Goal: Information Seeking & Learning: Learn about a topic

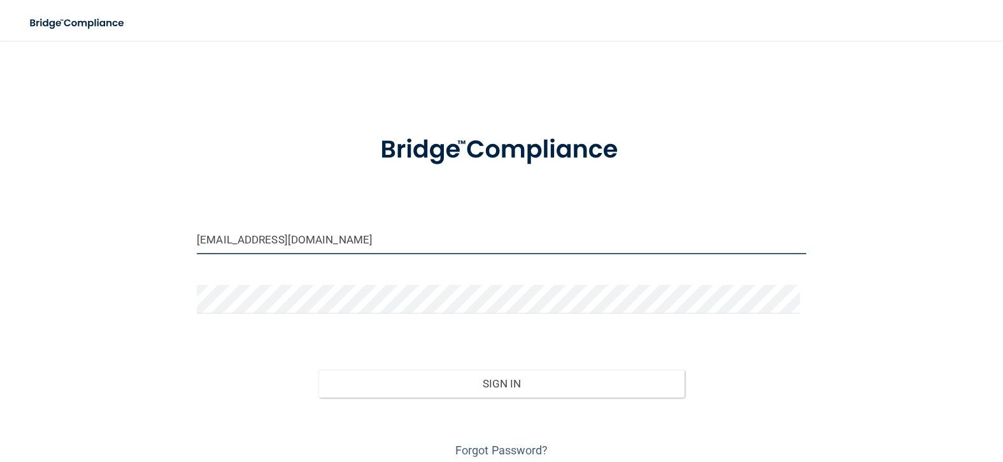
drag, startPoint x: 356, startPoint y: 242, endPoint x: 362, endPoint y: 250, distance: 9.6
click at [356, 242] on input "ashleyaosborne@icloud.com" at bounding box center [502, 240] width 610 height 29
drag, startPoint x: 418, startPoint y: 239, endPoint x: 115, endPoint y: 224, distance: 303.6
click at [115, 224] on div "ashleyaosborne@icloud.comb Invalid email/password. You don't have permission to…" at bounding box center [501, 257] width 952 height 407
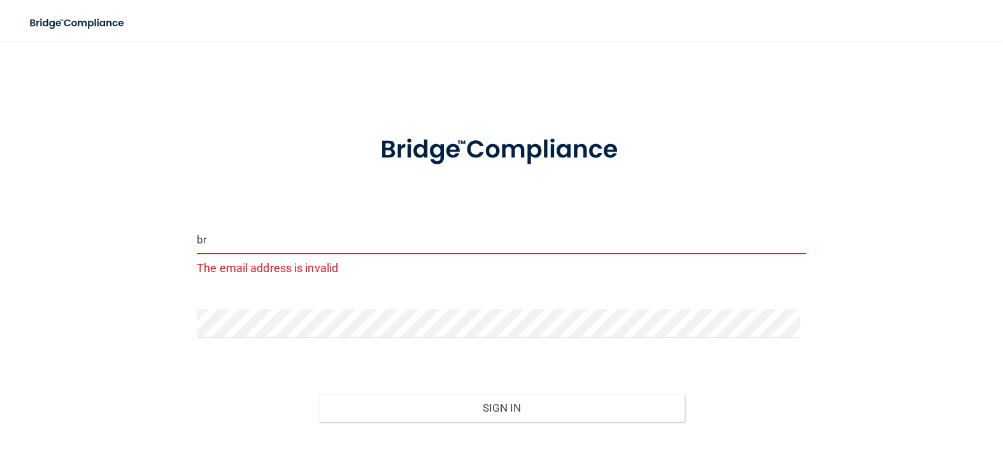
type input "[EMAIL_ADDRESS][DOMAIN_NAME]"
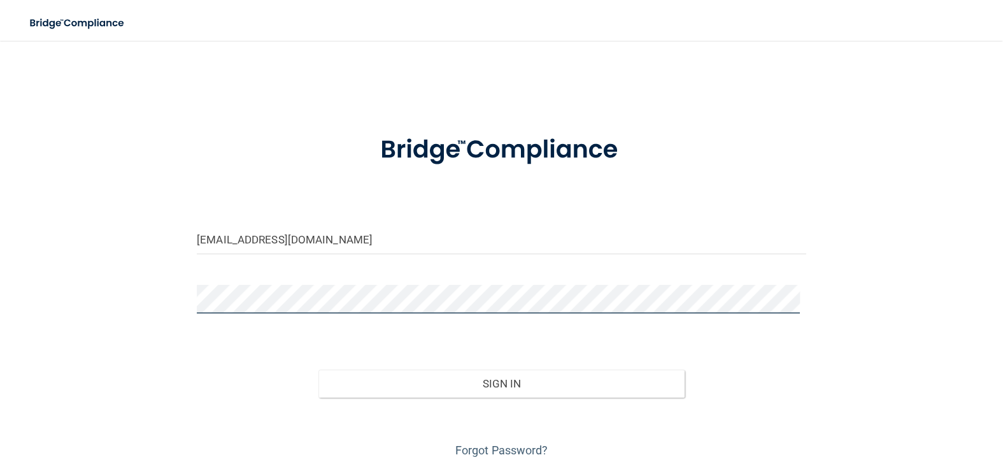
click at [78, 295] on div "bryanboyd21@gmail.com Invalid email/password. You don't have permission to acce…" at bounding box center [501, 257] width 952 height 407
click at [319, 370] on button "Sign In" at bounding box center [502, 384] width 366 height 28
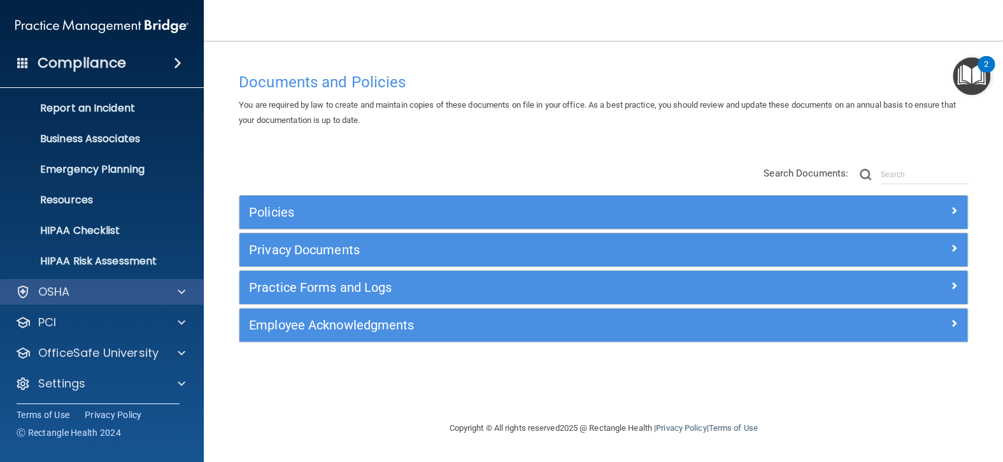
scroll to position [66, 0]
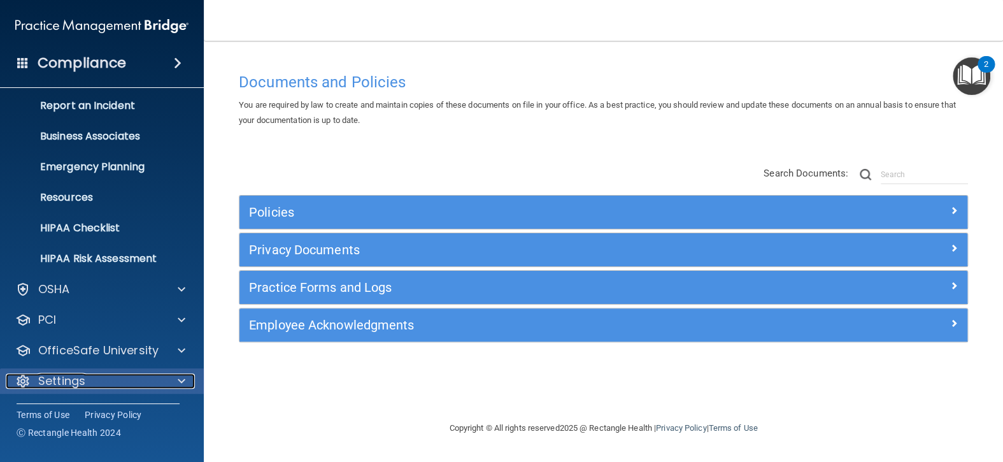
click at [115, 375] on div "Settings" at bounding box center [85, 380] width 158 height 15
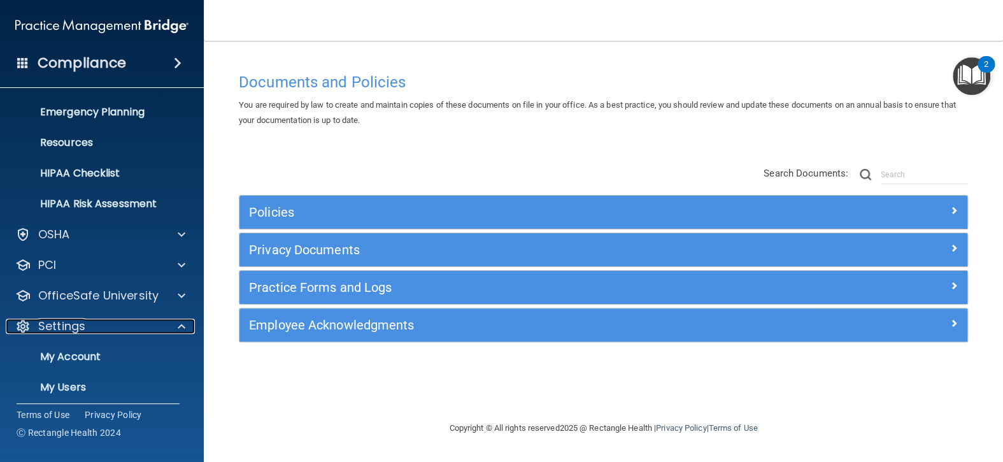
scroll to position [188, 0]
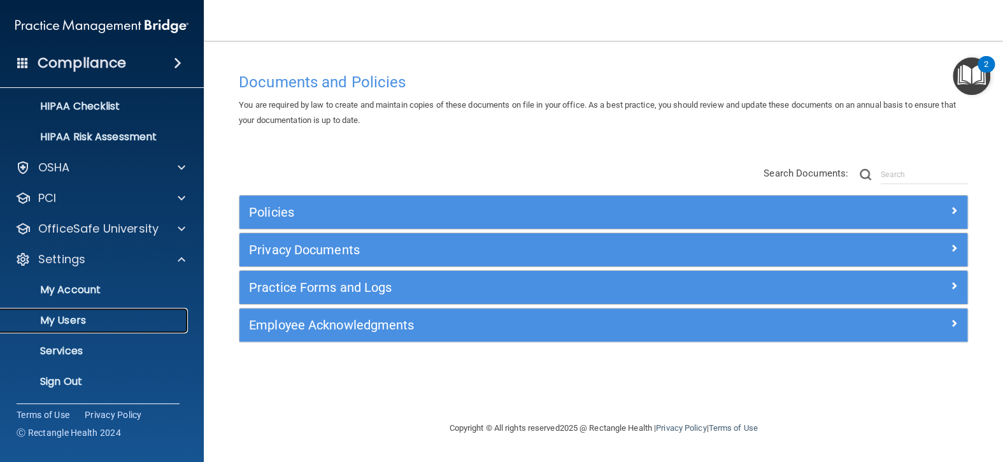
click at [77, 317] on p "My Users" at bounding box center [95, 320] width 174 height 13
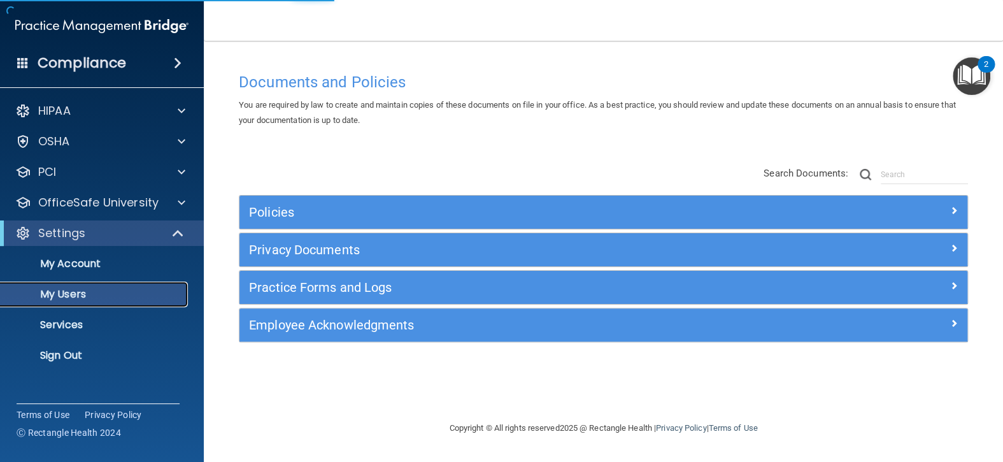
select select "20"
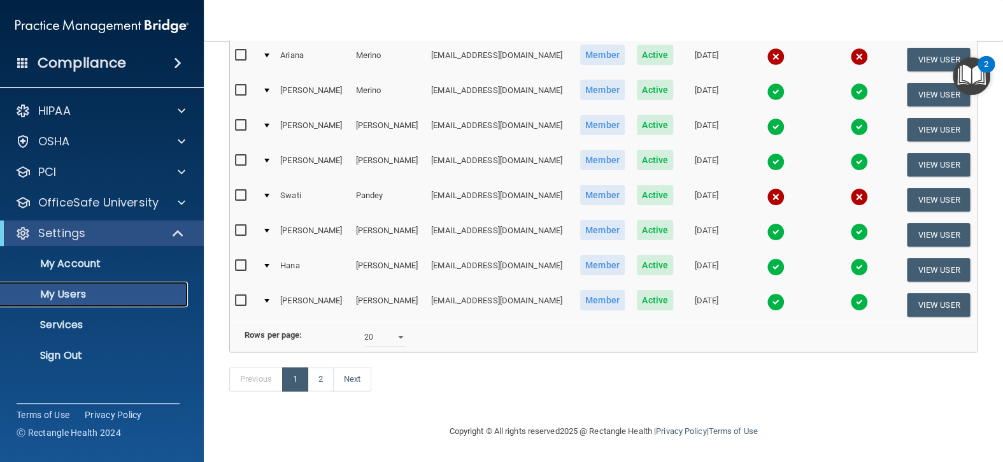
scroll to position [607, 0]
click at [321, 381] on link "2" at bounding box center [321, 379] width 26 height 24
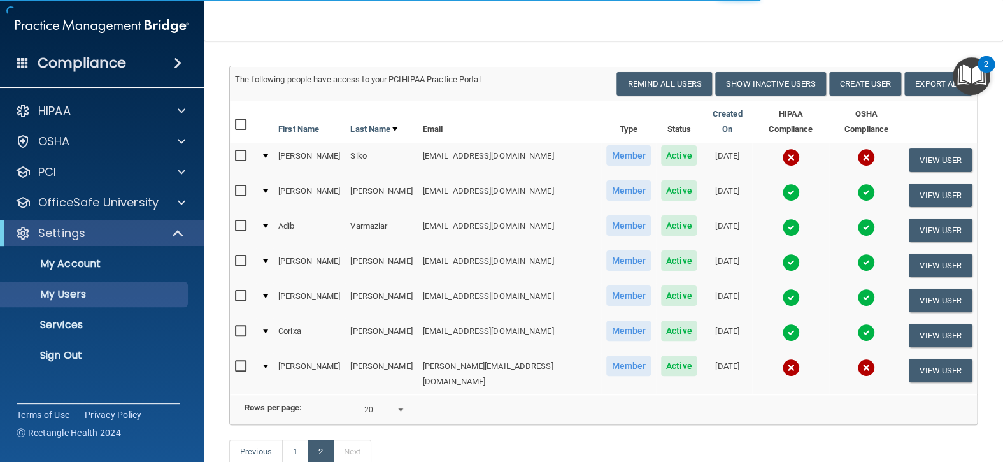
scroll to position [64, 0]
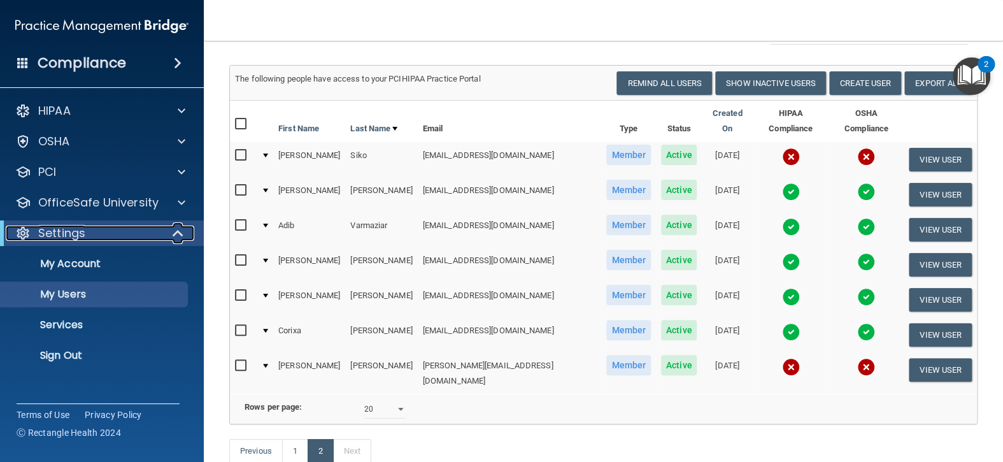
click at [86, 237] on div "Settings" at bounding box center [84, 233] width 157 height 15
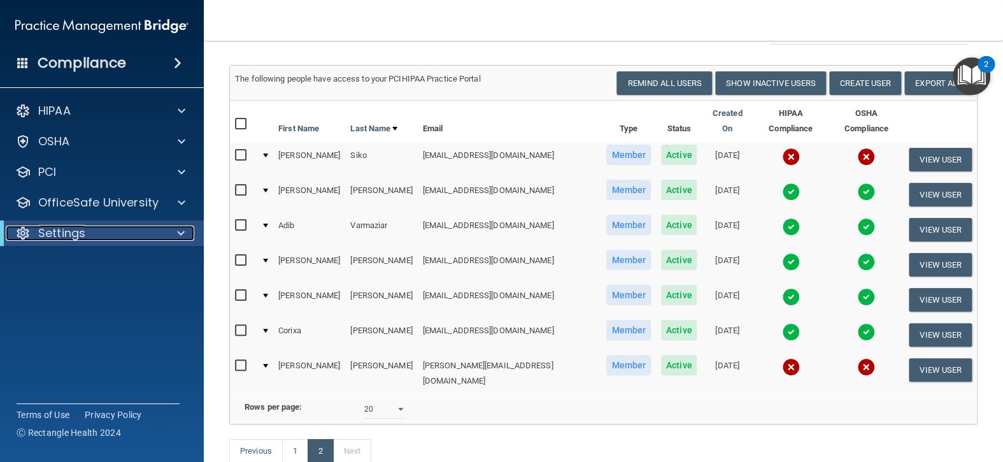
click at [86, 237] on div "Settings" at bounding box center [84, 233] width 157 height 15
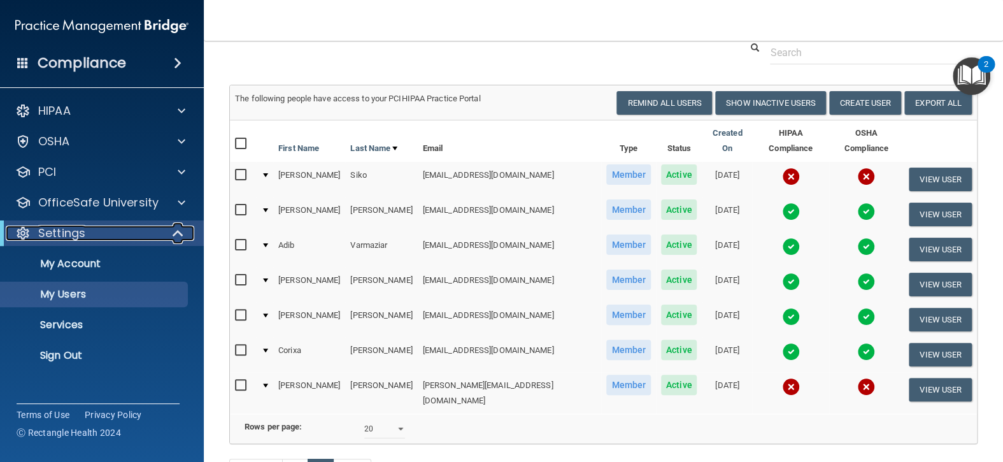
scroll to position [156, 0]
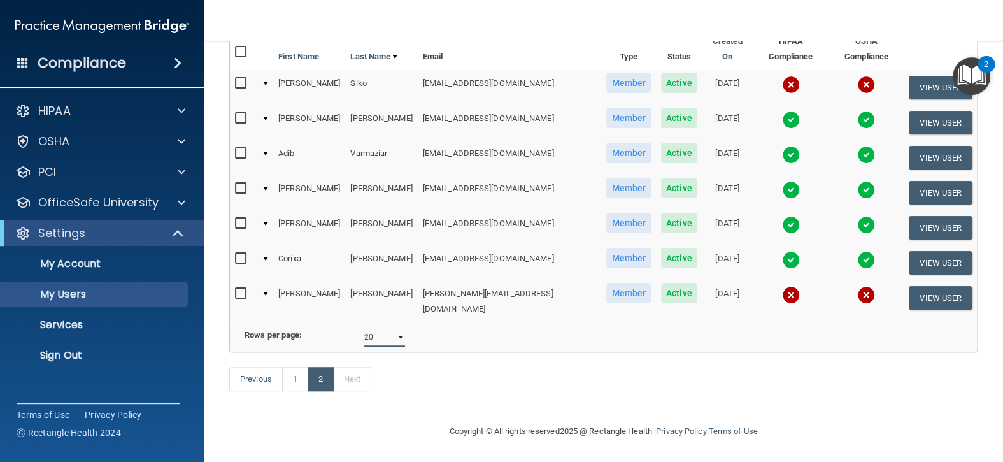
click at [391, 334] on select "10 20 30 40 all" at bounding box center [384, 336] width 41 height 19
select select "27"
click at [364, 327] on select "10 20 30 40 all" at bounding box center [384, 336] width 41 height 19
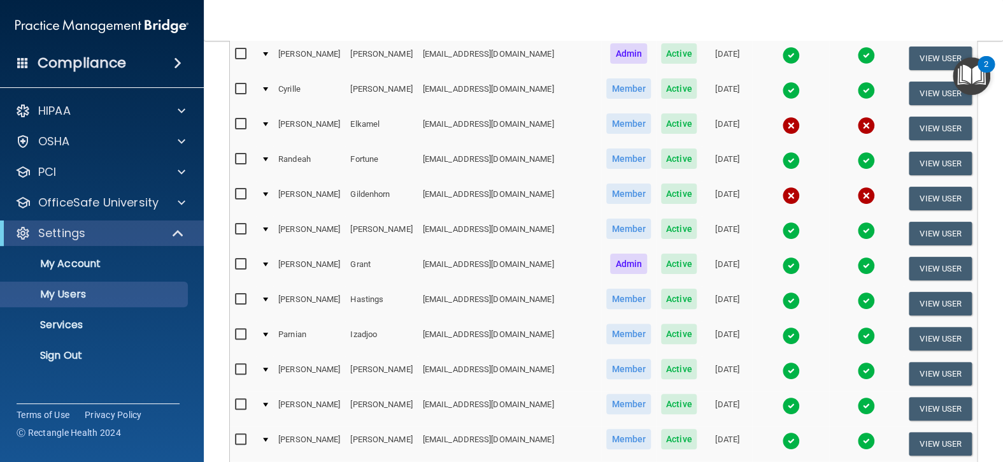
scroll to position [127, 0]
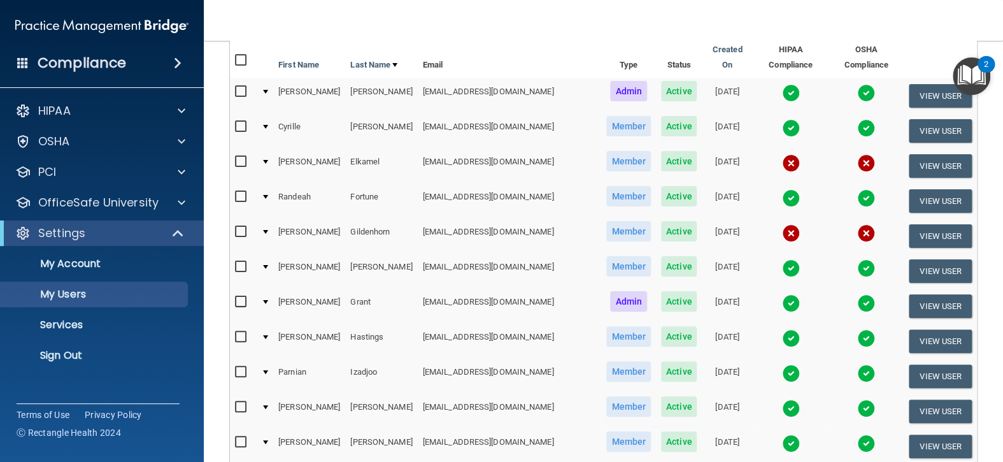
click at [661, 101] on span "Active" at bounding box center [679, 91] width 36 height 20
click at [858, 102] on img at bounding box center [867, 93] width 18 height 18
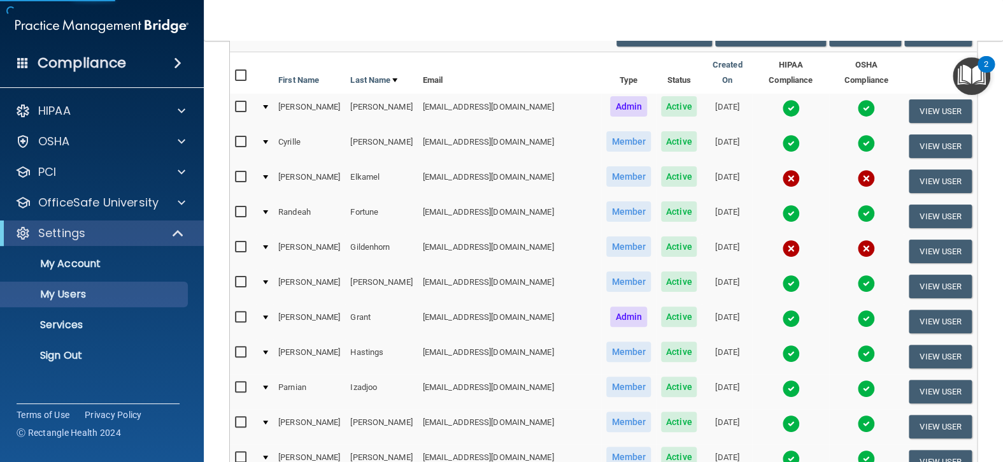
click at [858, 117] on img at bounding box center [867, 108] width 18 height 18
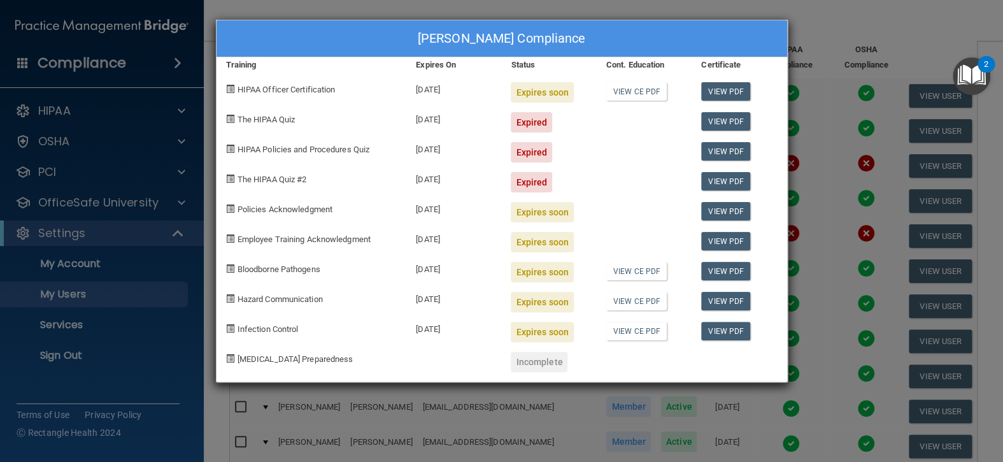
click at [838, 69] on div "Bryan Boyd's Compliance Training Expires On Status Cont. Education Certificate …" at bounding box center [501, 231] width 1003 height 462
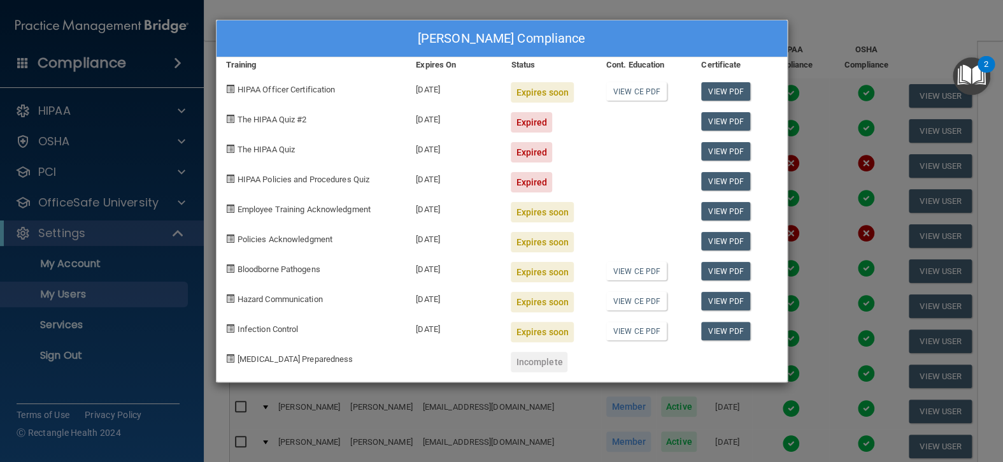
click at [810, 64] on div "Bryan Boyd's Compliance Training Expires On Status Cont. Education Certificate …" at bounding box center [501, 231] width 1003 height 462
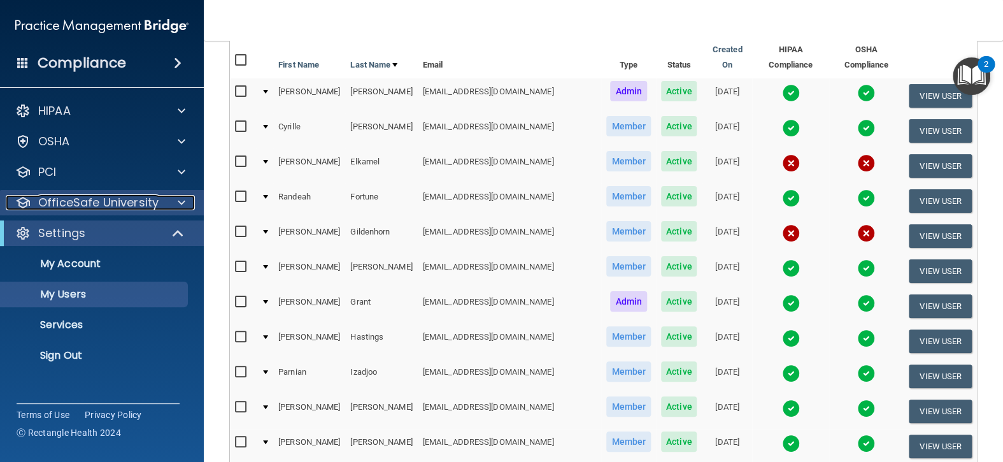
click at [103, 202] on p "OfficeSafe University" at bounding box center [98, 202] width 120 height 15
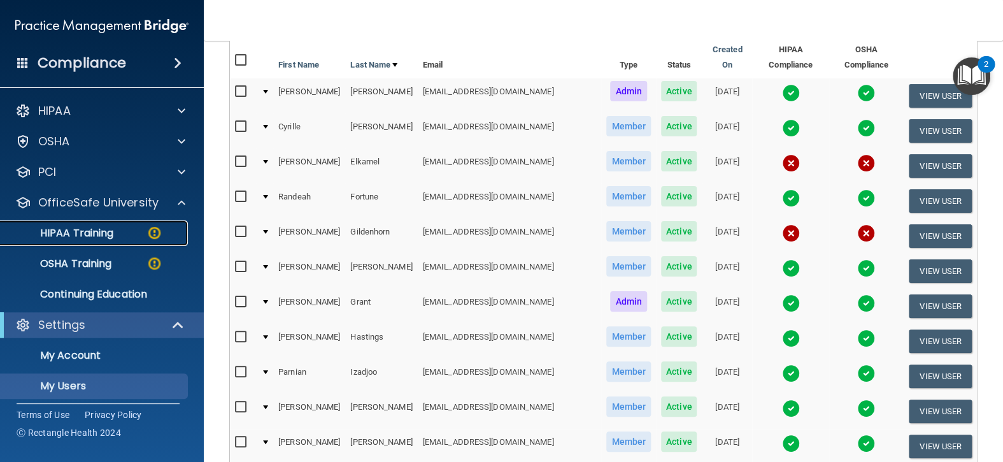
click at [104, 234] on p "HIPAA Training" at bounding box center [60, 233] width 105 height 13
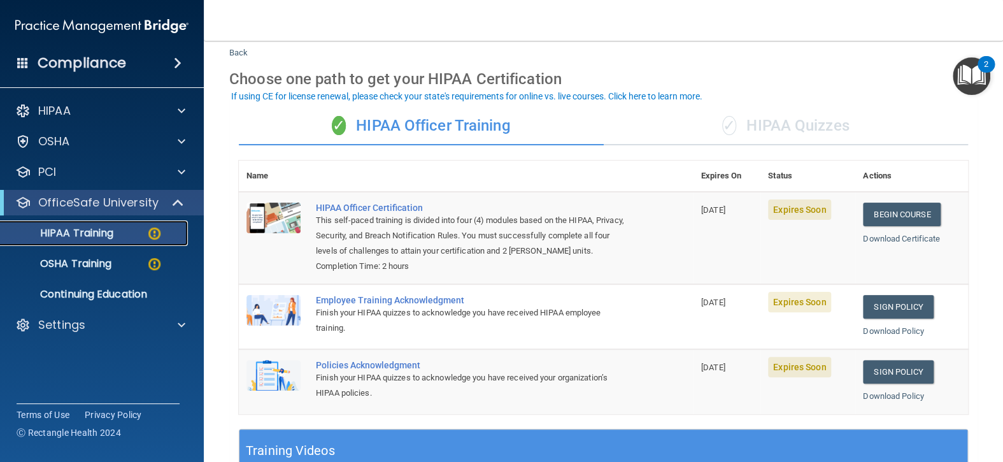
scroll to position [64, 0]
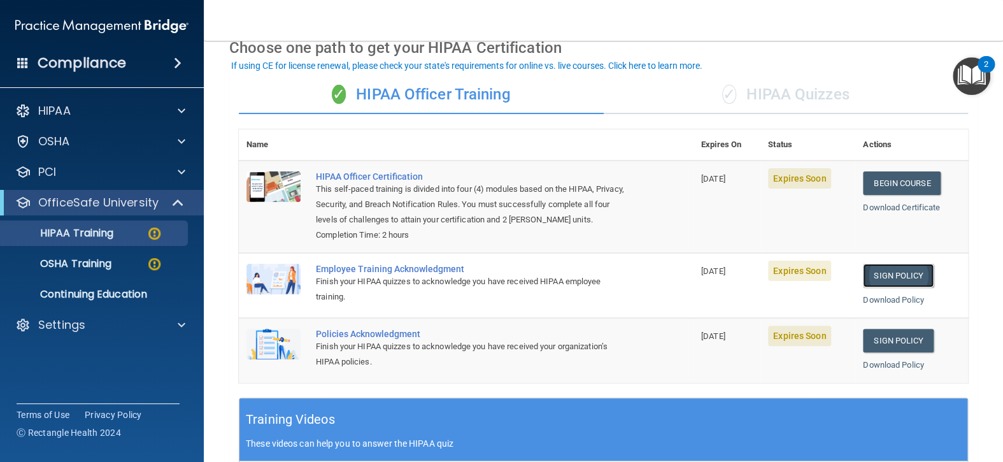
click at [889, 274] on link "Sign Policy" at bounding box center [898, 276] width 71 height 24
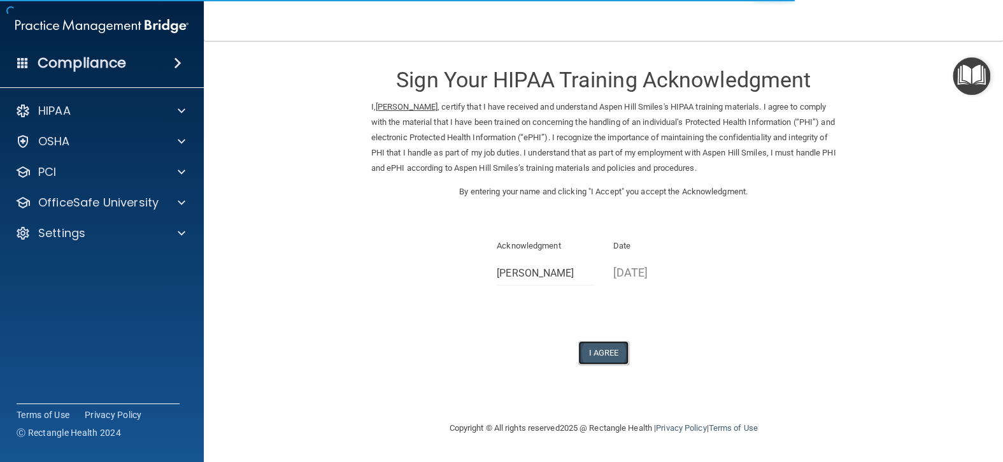
click at [610, 361] on button "I Agree" at bounding box center [603, 353] width 51 height 24
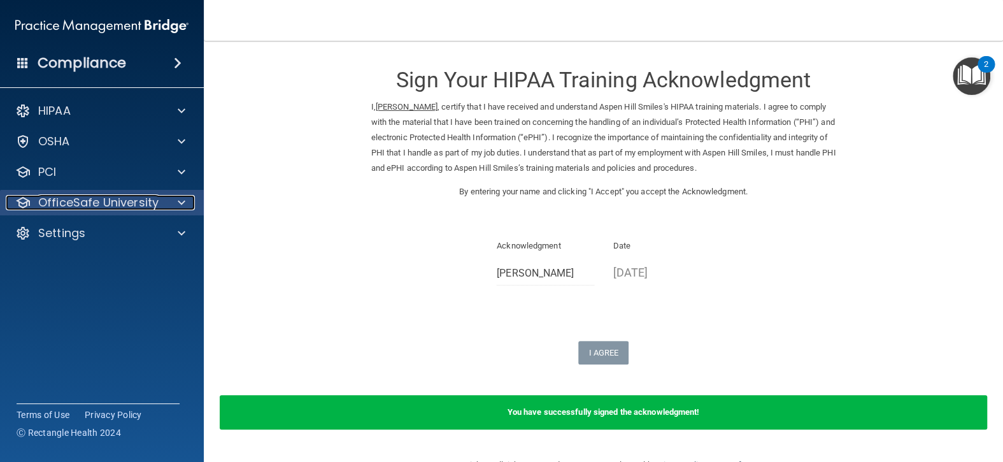
click at [119, 205] on p "OfficeSafe University" at bounding box center [98, 202] width 120 height 15
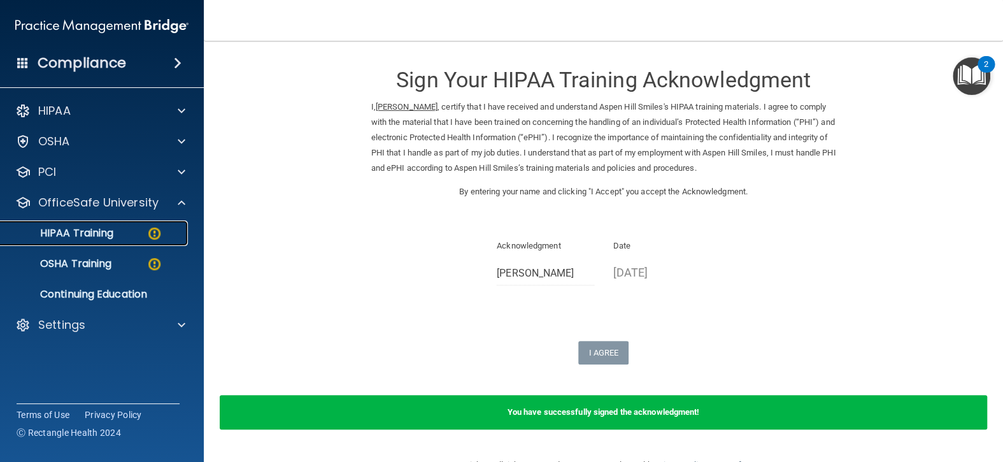
click at [127, 232] on div "HIPAA Training" at bounding box center [95, 233] width 174 height 13
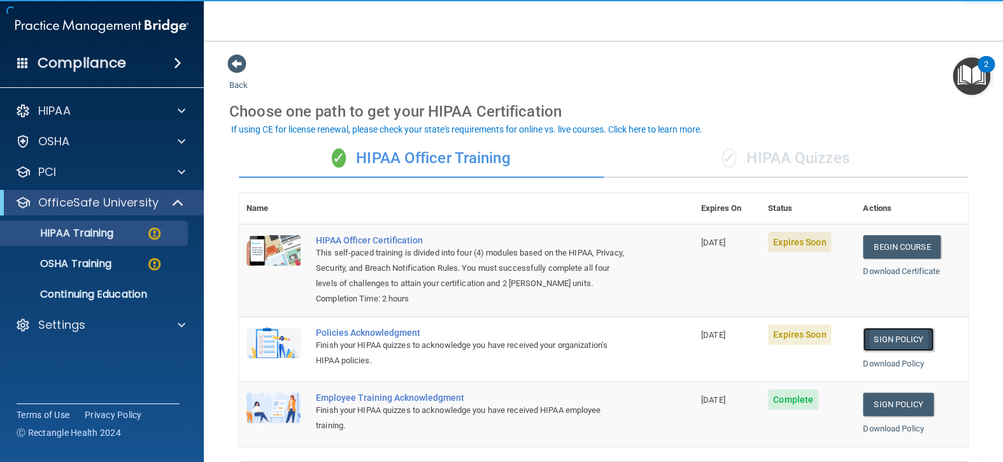
click at [879, 334] on link "Sign Policy" at bounding box center [898, 339] width 71 height 24
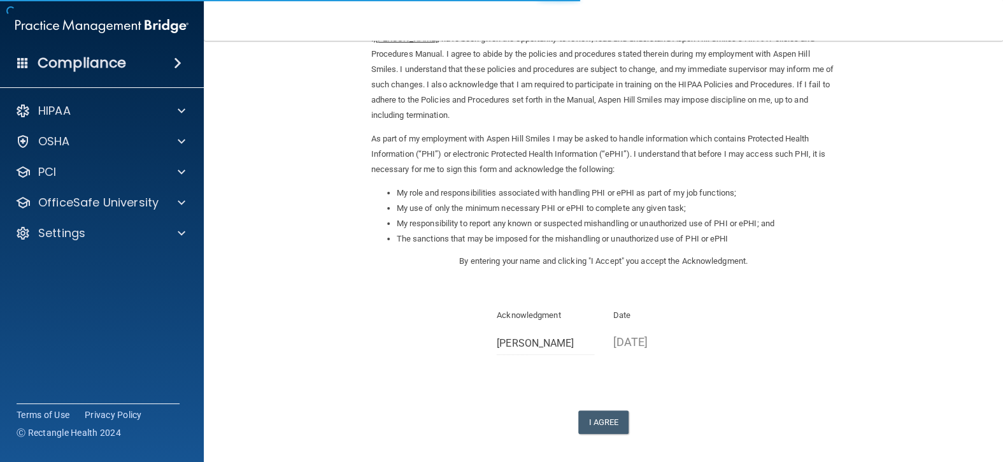
scroll to position [121, 0]
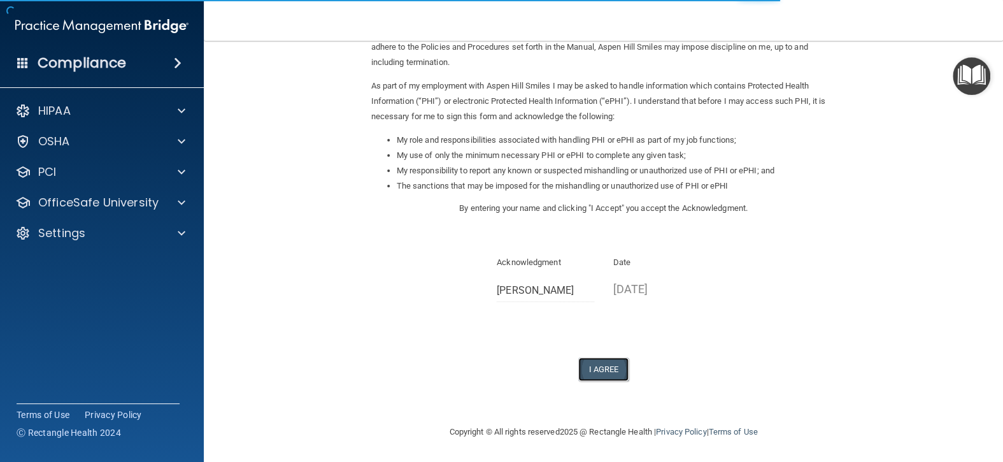
click at [593, 363] on button "I Agree" at bounding box center [603, 369] width 51 height 24
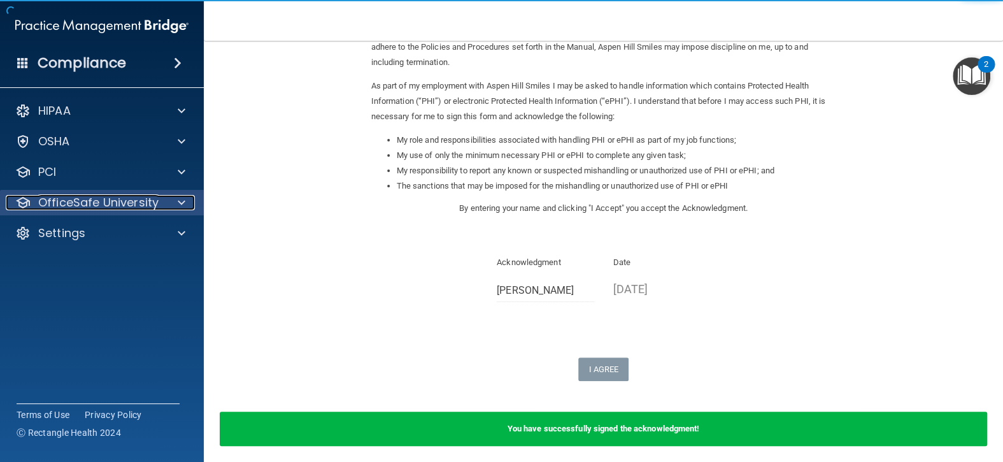
click at [121, 196] on p "OfficeSafe University" at bounding box center [98, 202] width 120 height 15
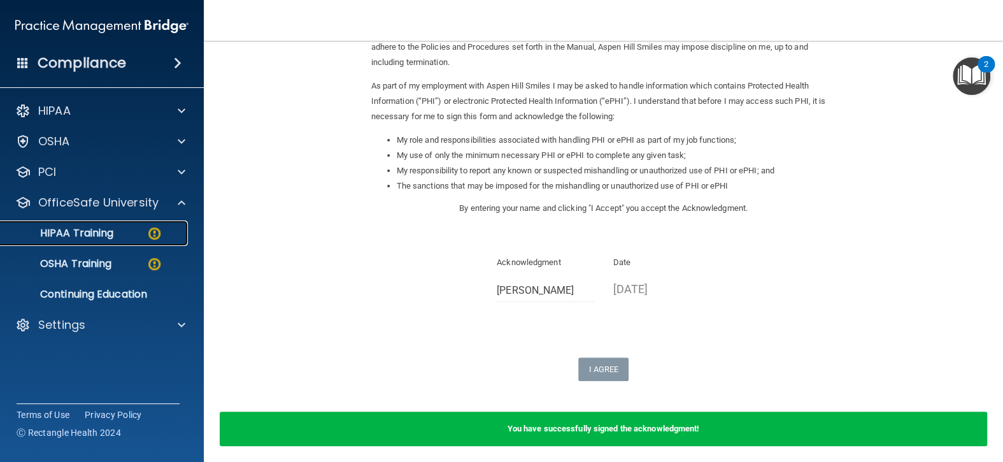
click at [139, 233] on div "HIPAA Training" at bounding box center [95, 233] width 174 height 13
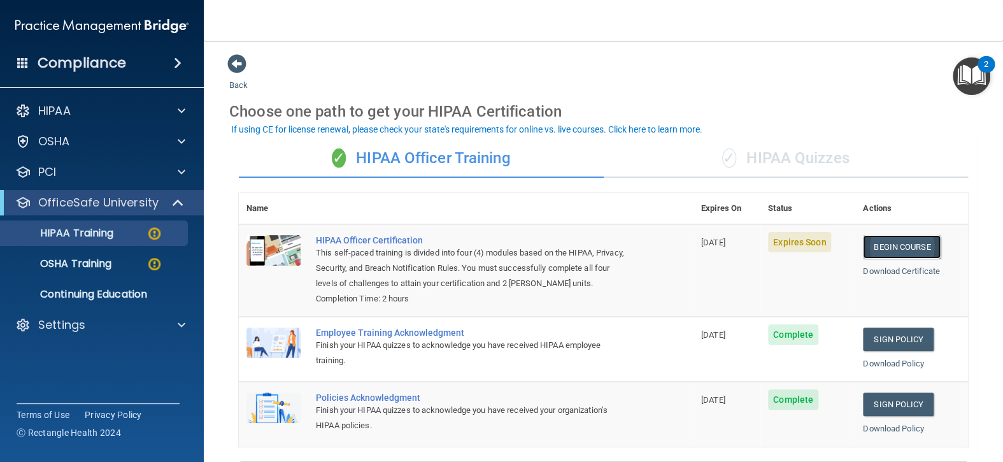
click at [872, 250] on link "Begin Course" at bounding box center [902, 247] width 78 height 24
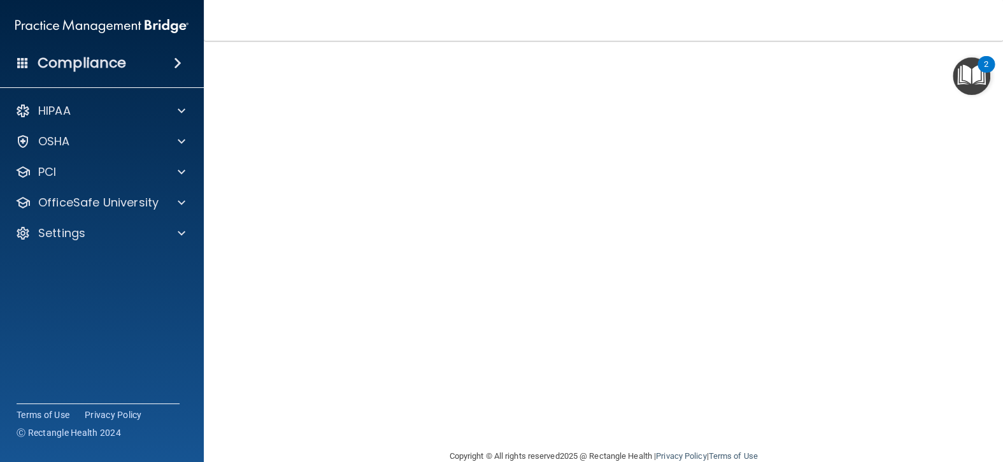
scroll to position [105, 0]
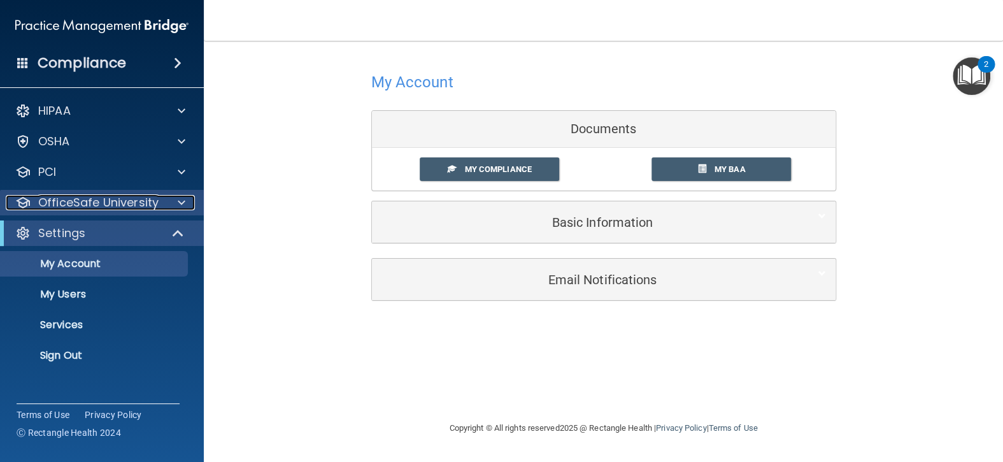
click at [104, 205] on p "OfficeSafe University" at bounding box center [98, 202] width 120 height 15
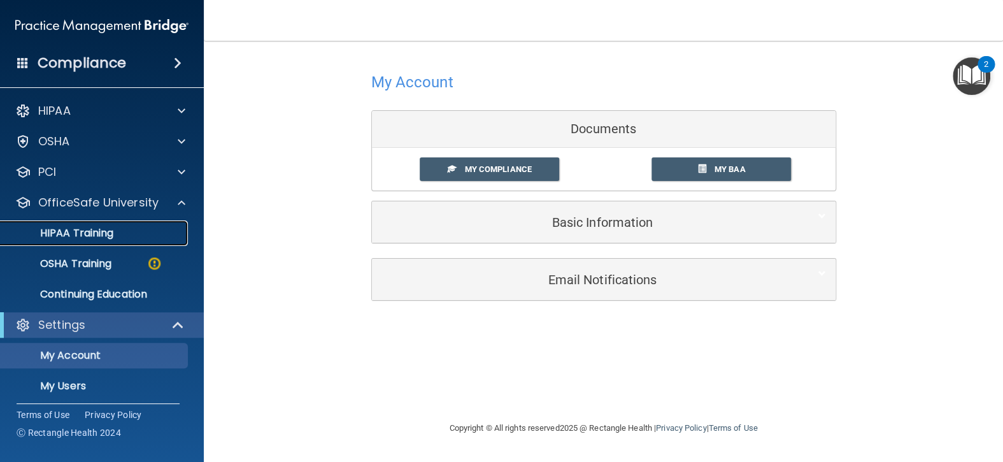
click at [130, 231] on div "HIPAA Training" at bounding box center [95, 233] width 174 height 13
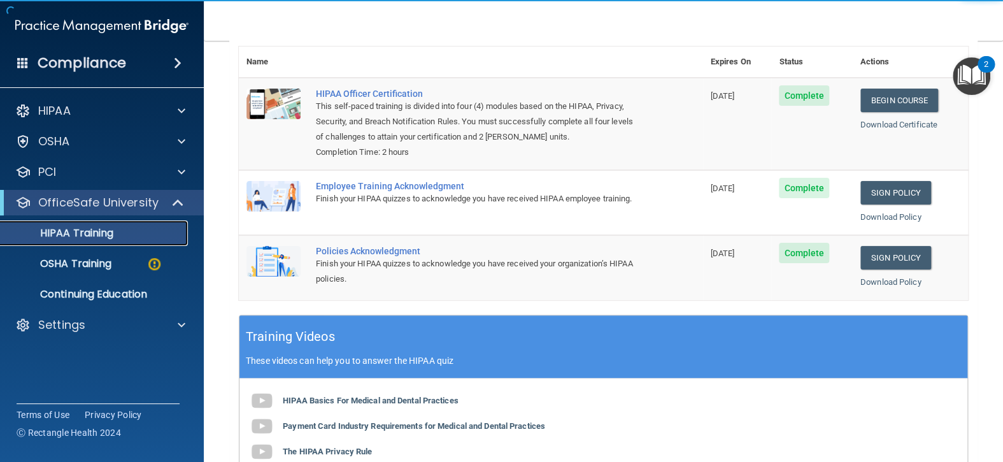
scroll to position [64, 0]
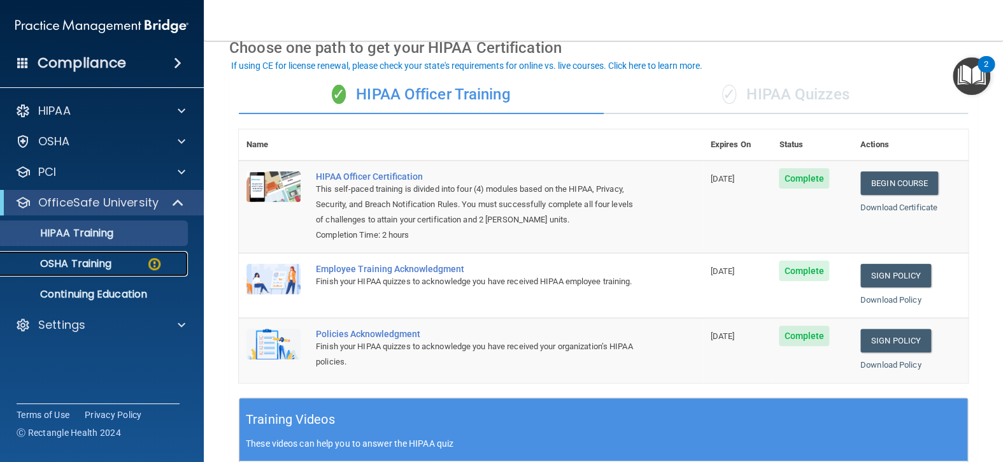
click at [113, 267] on div "OSHA Training" at bounding box center [95, 263] width 174 height 13
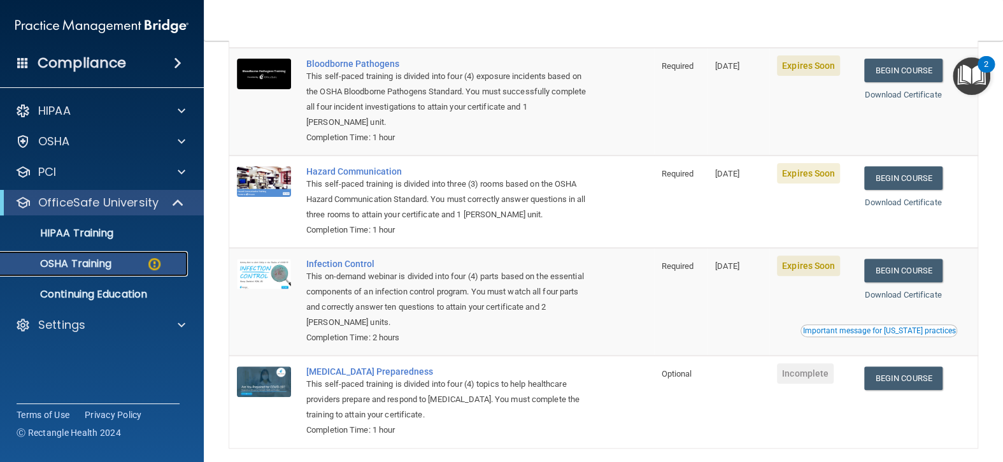
scroll to position [55, 0]
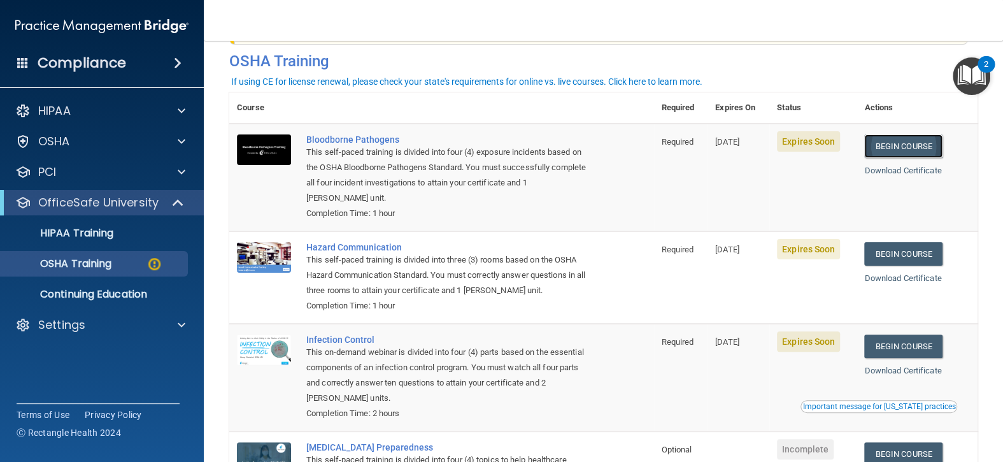
click at [899, 145] on link "Begin Course" at bounding box center [904, 146] width 78 height 24
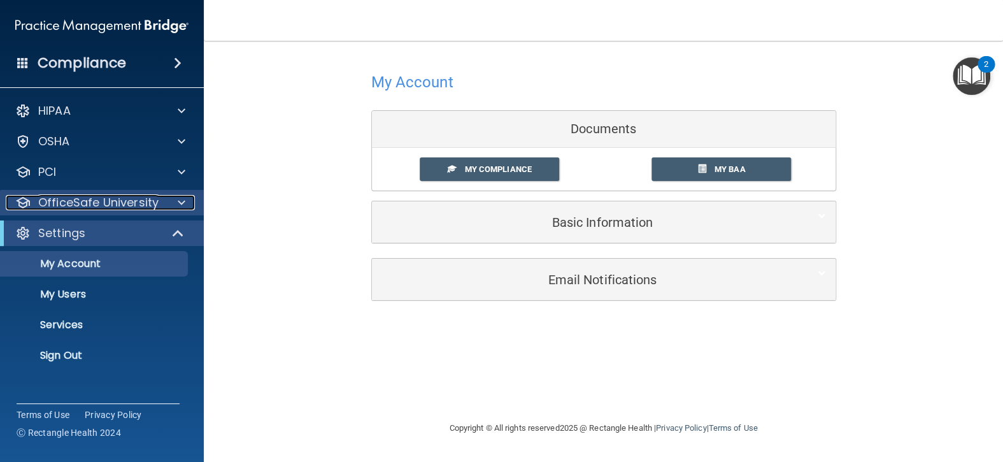
click at [146, 196] on p "OfficeSafe University" at bounding box center [98, 202] width 120 height 15
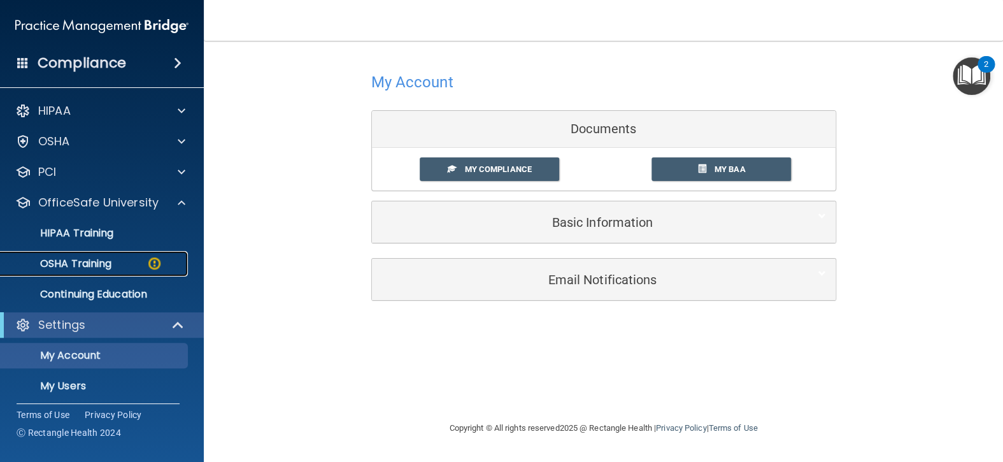
click at [124, 255] on link "OSHA Training" at bounding box center [87, 263] width 201 height 25
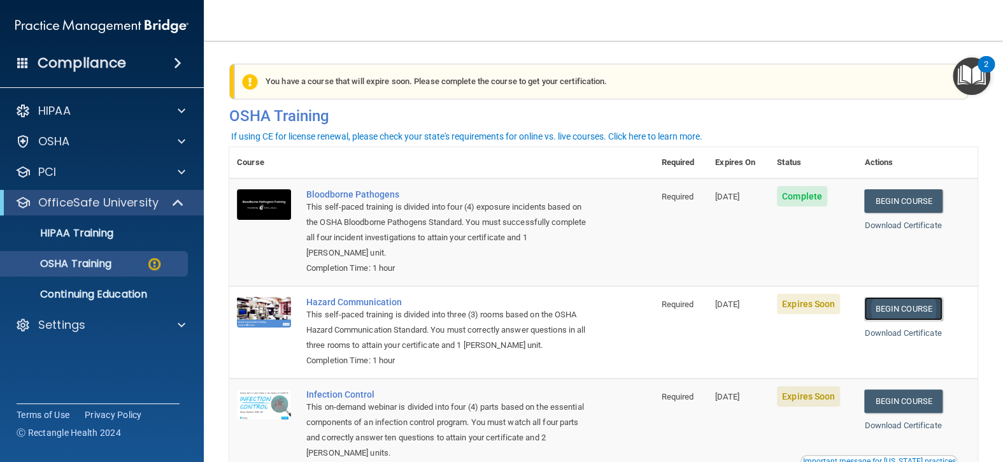
click at [909, 305] on link "Begin Course" at bounding box center [904, 309] width 78 height 24
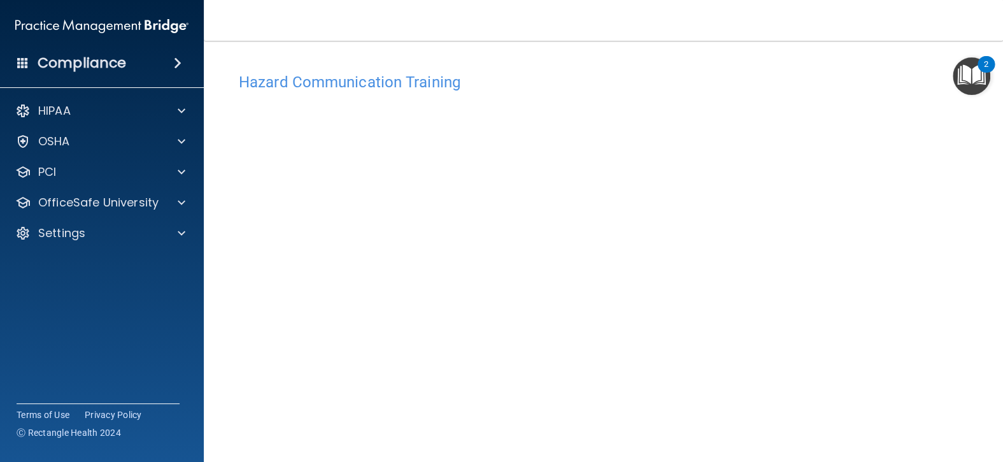
scroll to position [17, 0]
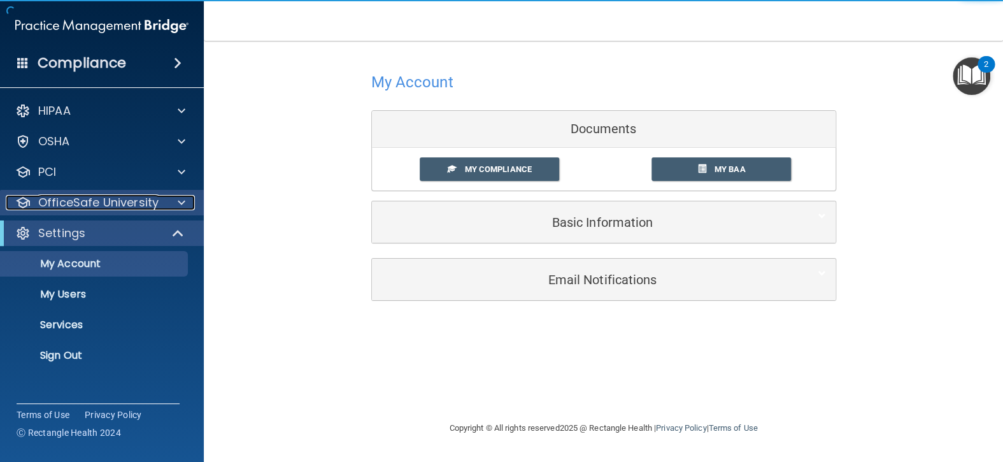
click at [64, 202] on p "OfficeSafe University" at bounding box center [98, 202] width 120 height 15
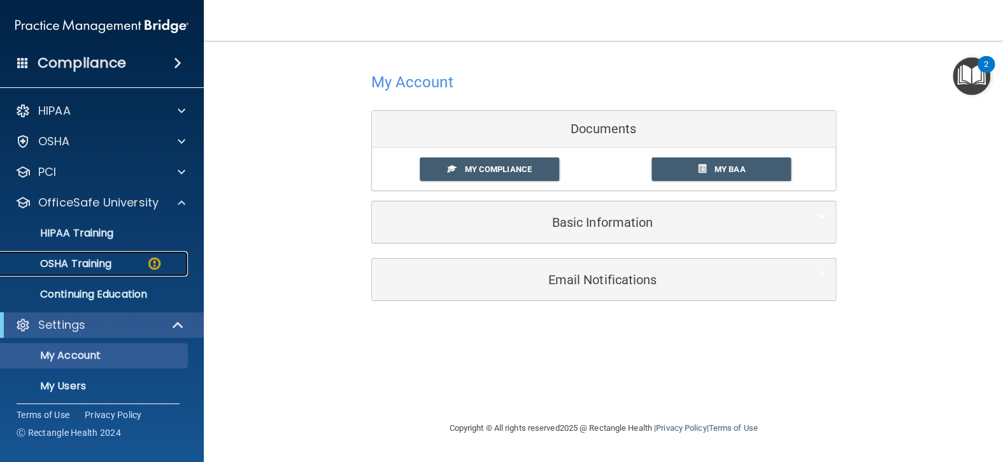
click at [103, 269] on p "OSHA Training" at bounding box center [59, 263] width 103 height 13
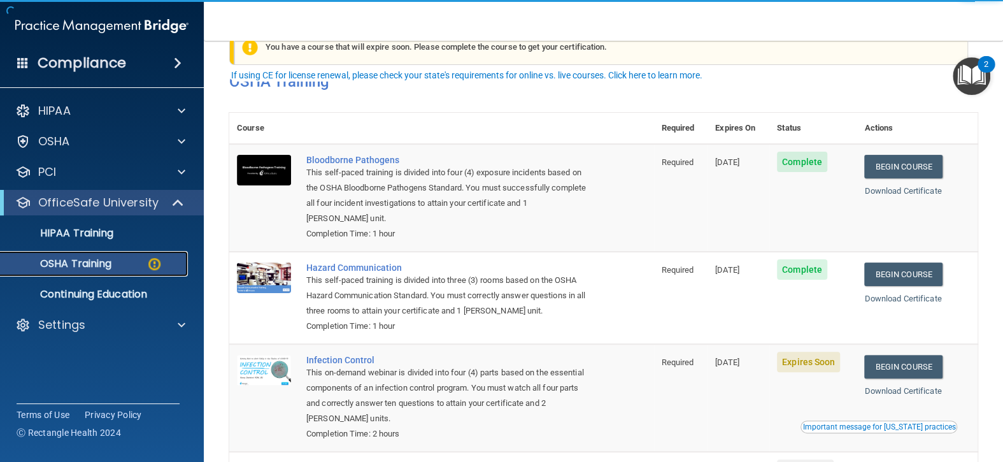
scroll to position [64, 0]
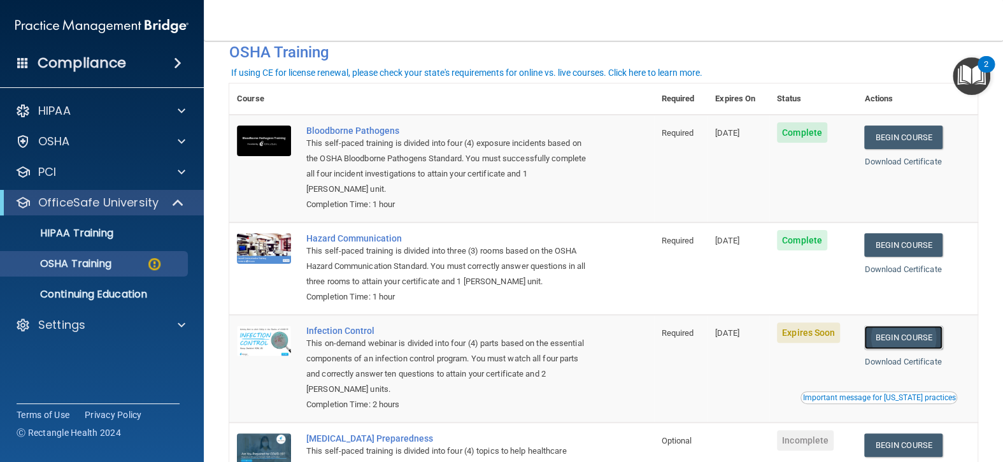
click at [924, 331] on link "Begin Course" at bounding box center [904, 338] width 78 height 24
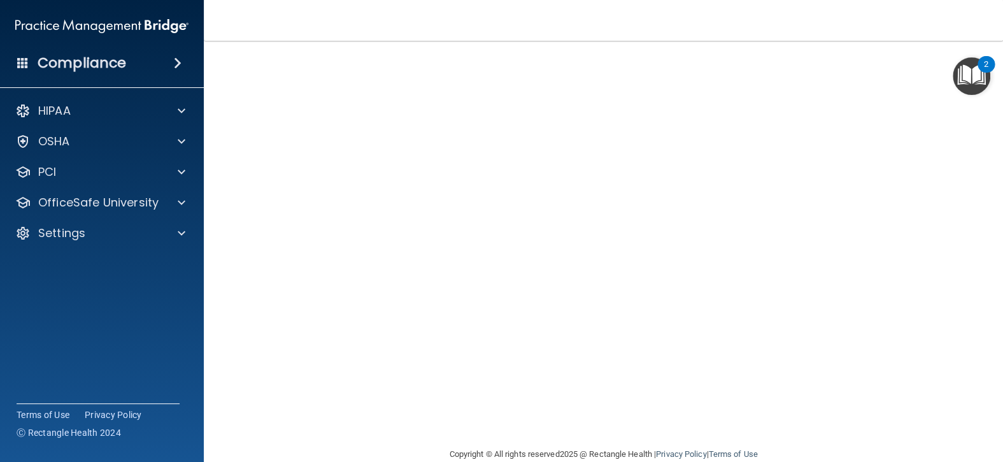
scroll to position [83, 0]
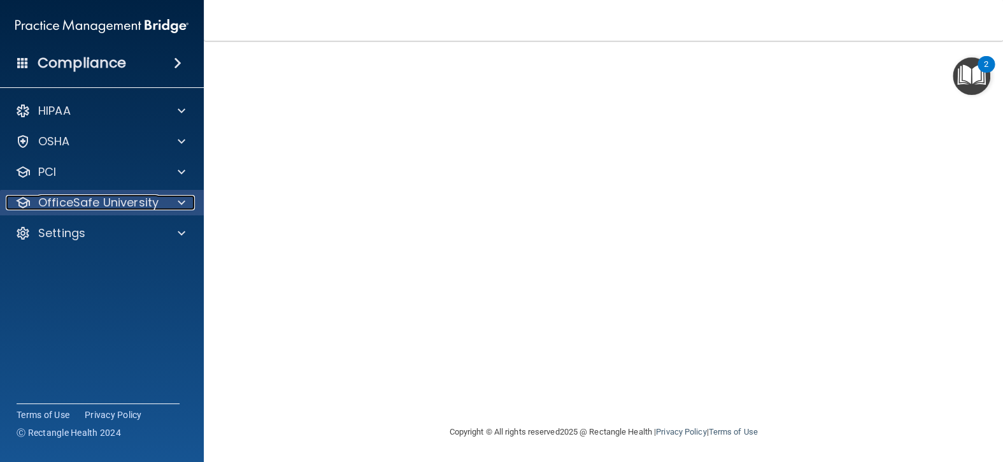
click at [81, 210] on p "OfficeSafe University" at bounding box center [98, 202] width 120 height 15
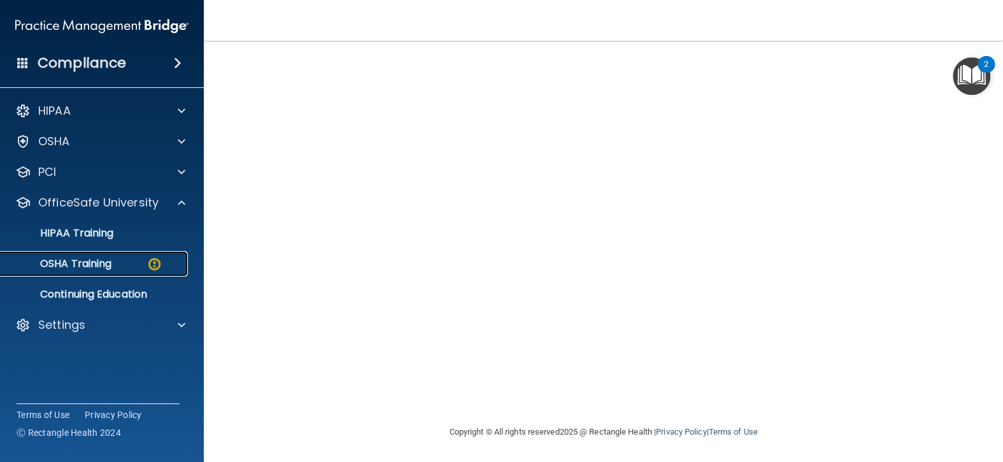
click at [92, 269] on p "OSHA Training" at bounding box center [59, 263] width 103 height 13
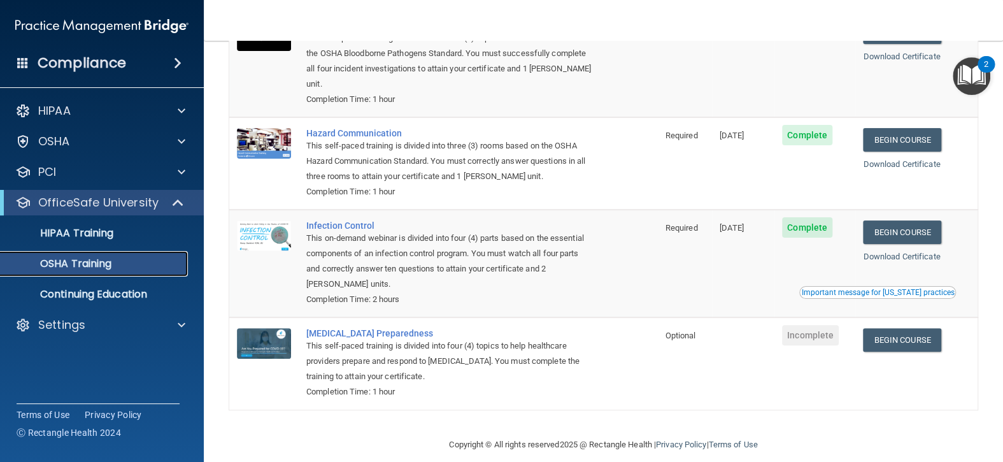
scroll to position [147, 0]
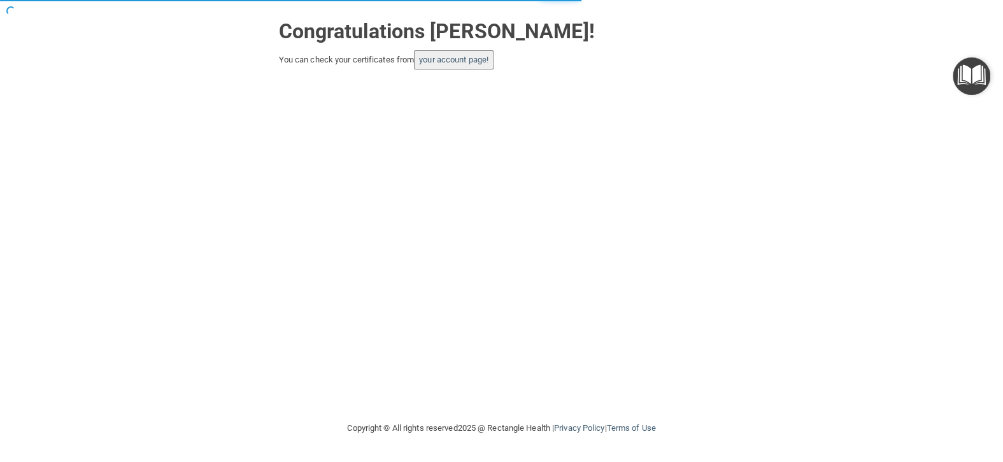
click at [466, 53] on button "your account page!" at bounding box center [454, 59] width 80 height 19
click at [480, 61] on link "your account page!" at bounding box center [453, 60] width 69 height 10
